Goal: Check status: Check status

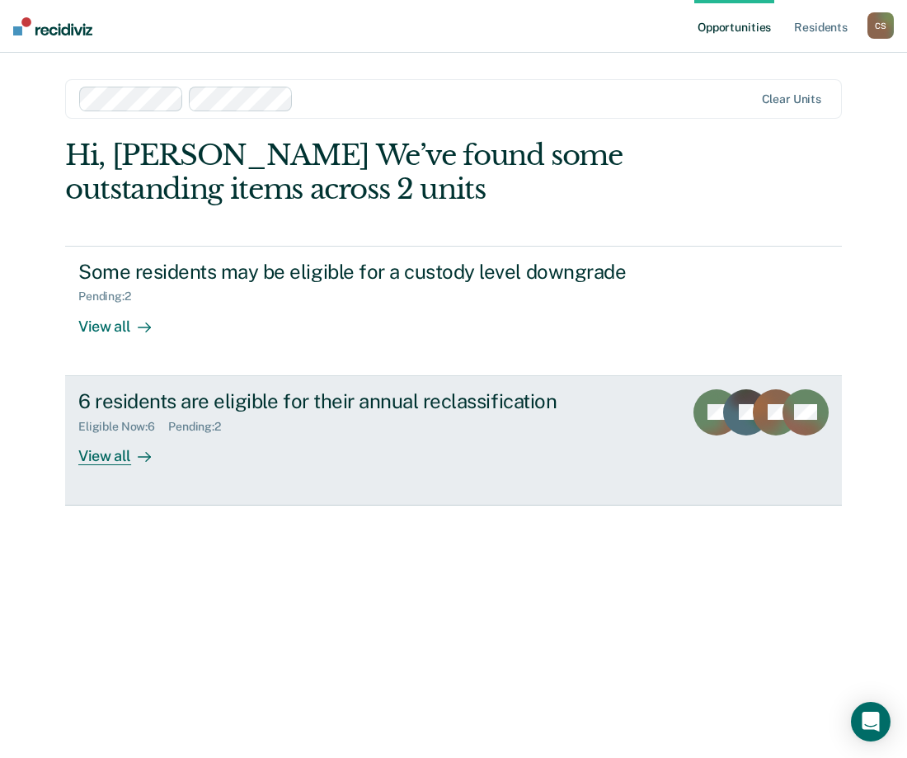
click at [234, 420] on div "Pending : 2" at bounding box center [201, 427] width 66 height 14
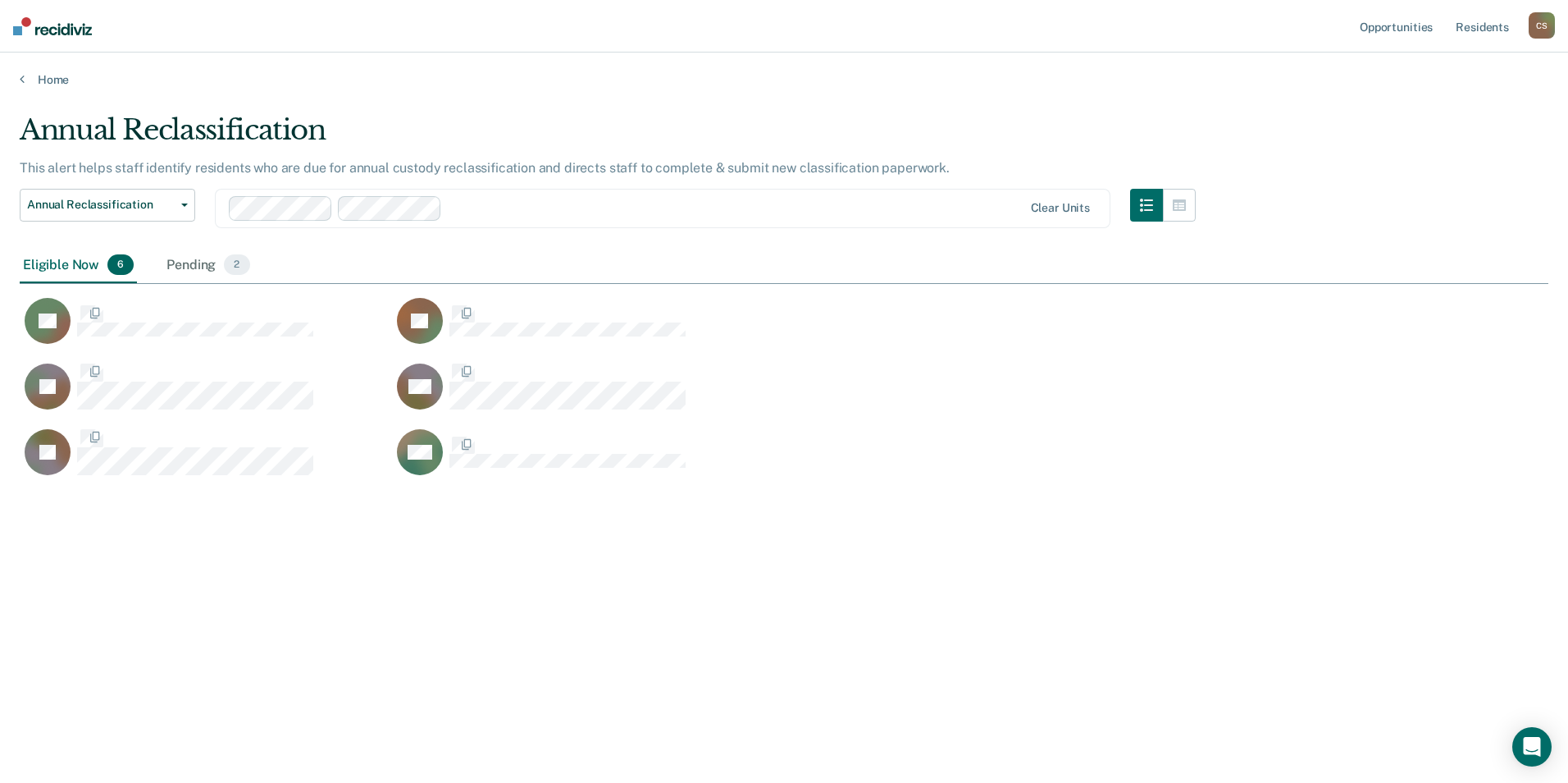
scroll to position [534, 1516]
